Goal: Task Accomplishment & Management: Manage account settings

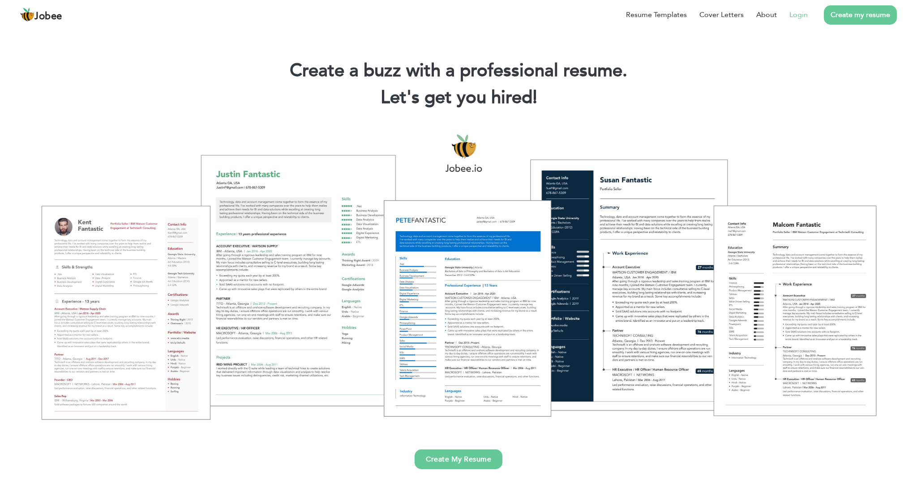
click at [798, 10] on link "Login" at bounding box center [798, 14] width 18 height 11
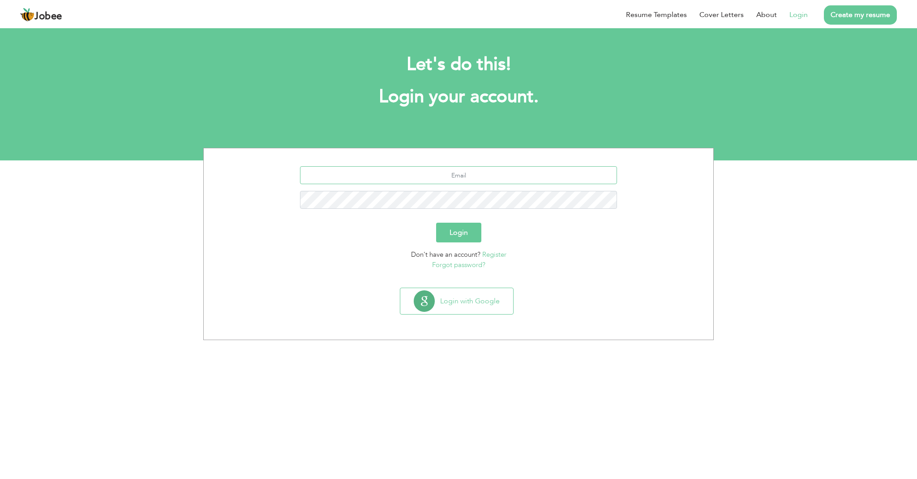
click at [573, 177] on input "text" at bounding box center [458, 175] width 317 height 18
type input "nimrajalil40@gmail.com"
click at [470, 235] on button "Login" at bounding box center [458, 233] width 45 height 20
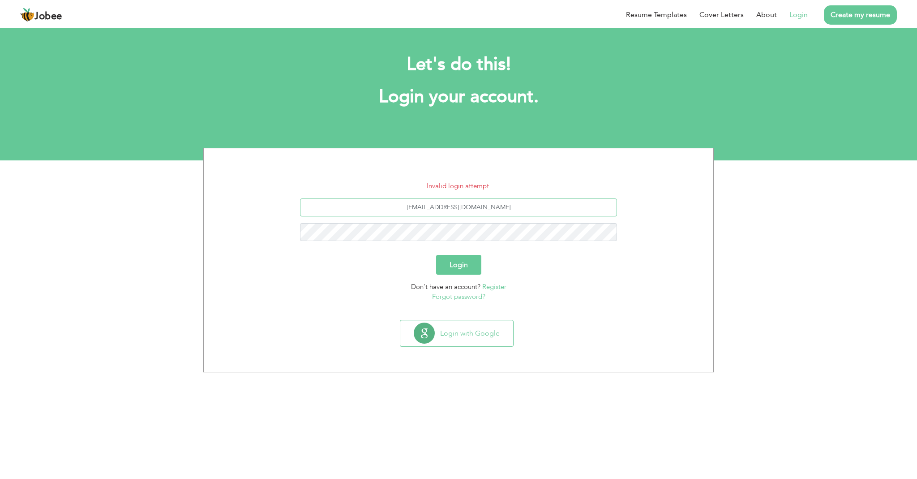
click at [527, 210] on input "[EMAIL_ADDRESS][DOMAIN_NAME]" at bounding box center [458, 207] width 317 height 18
click at [527, 210] on input "nimrajalil40@gmail.com" at bounding box center [458, 207] width 317 height 18
paste input "am"
type input "nimrajalil40@gamil.com"
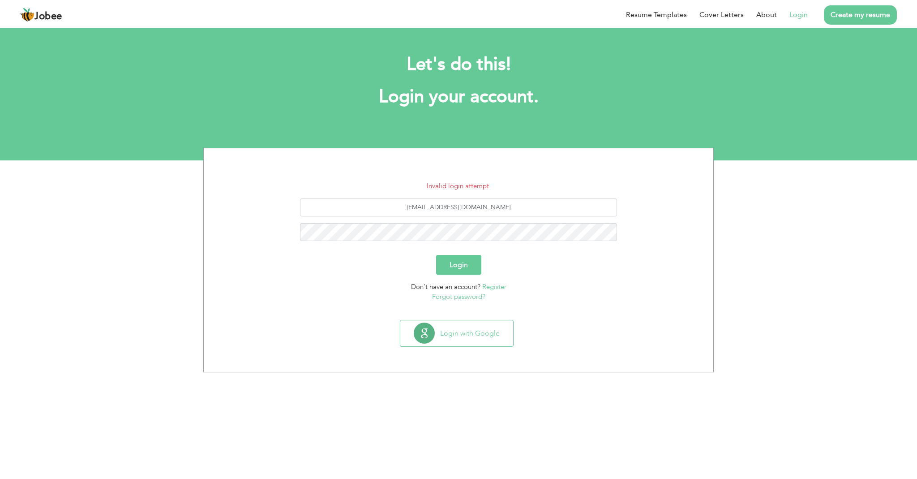
click at [463, 261] on button "Login" at bounding box center [458, 265] width 45 height 20
